Goal: Find specific page/section: Find specific page/section

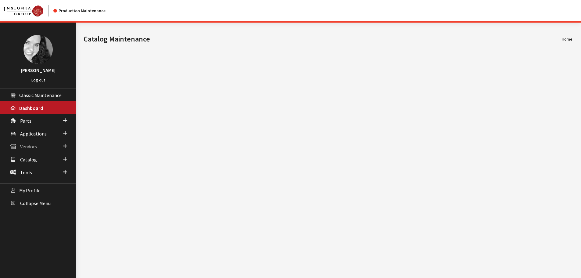
click at [29, 147] on span "Vendors" at bounding box center [28, 147] width 17 height 6
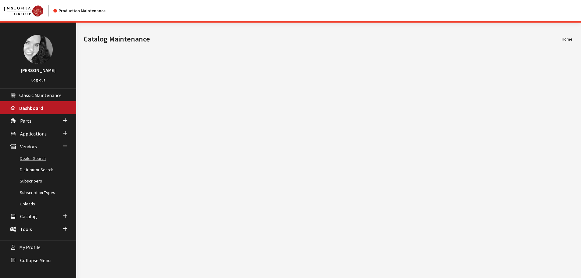
click at [31, 158] on link "Dealer Search" at bounding box center [38, 158] width 76 height 11
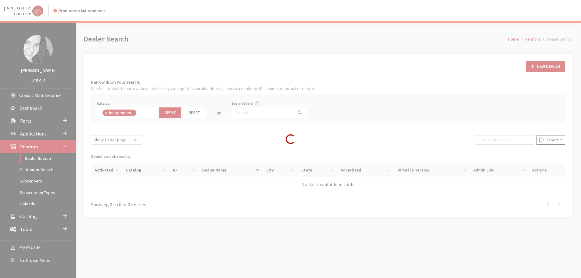
scroll to position [44, 0]
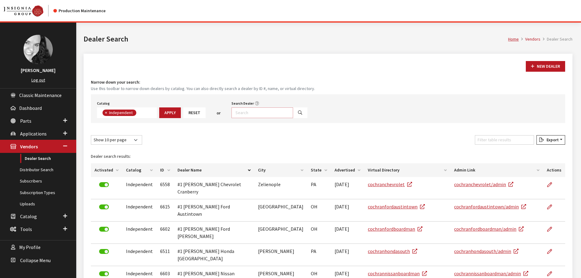
click at [252, 111] on input "Search Dealer" at bounding box center [262, 112] width 62 height 11
type input "[PERSON_NAME]"
select select
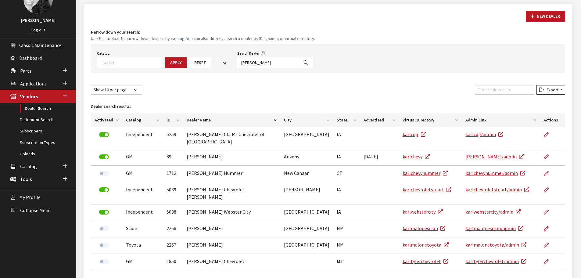
scroll to position [61, 0]
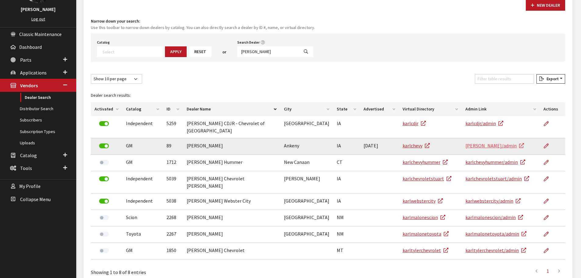
click at [483, 142] on link "[PERSON_NAME]/admin" at bounding box center [494, 145] width 59 height 6
